Goal: Task Accomplishment & Management: Use online tool/utility

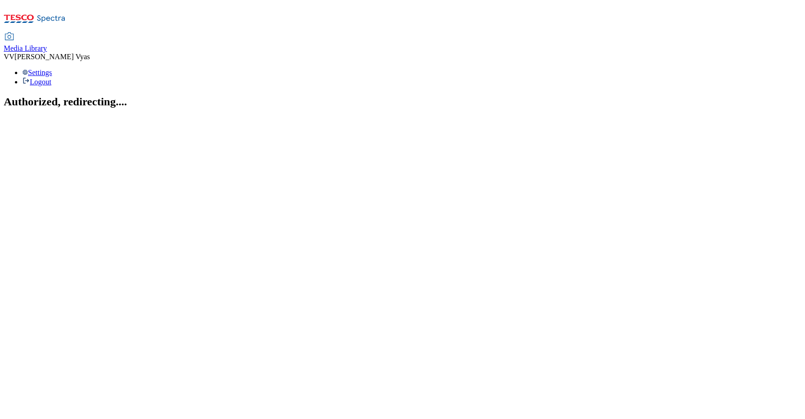
click at [47, 44] on span "Media Library" at bounding box center [25, 48] width 43 height 8
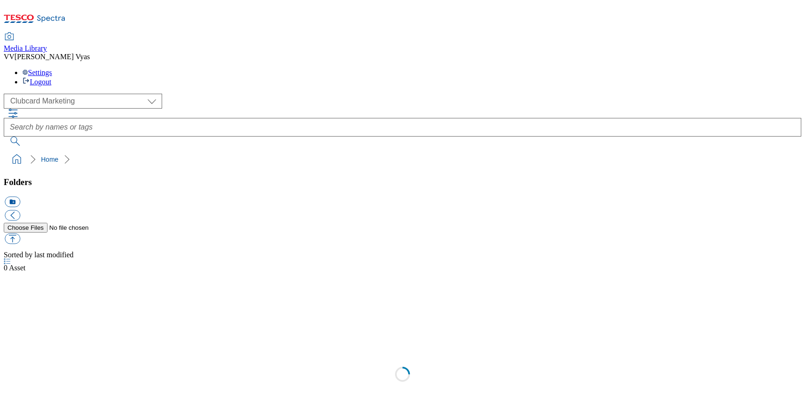
scroll to position [1, 0]
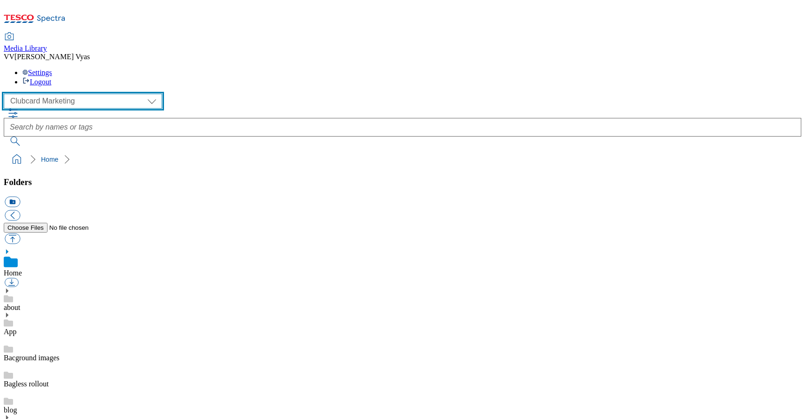
select select "flare-ghs-mktg"
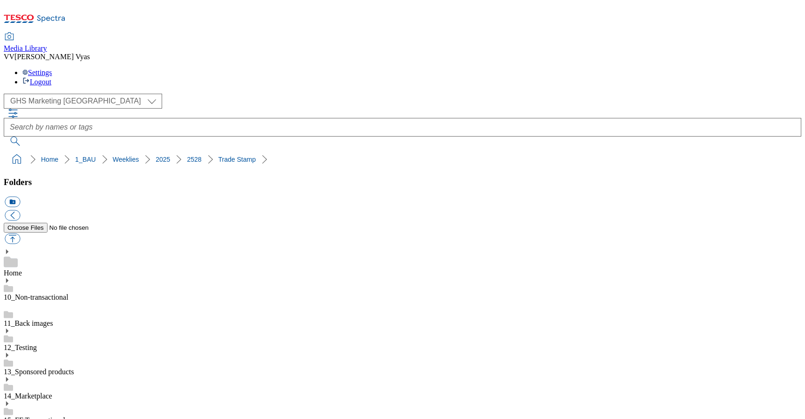
checkbox input "false"
